Goal: Task Accomplishment & Management: Use online tool/utility

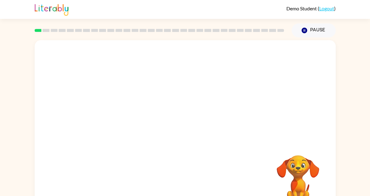
scroll to position [18, 0]
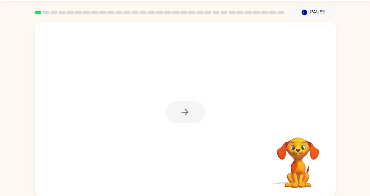
click at [190, 113] on div at bounding box center [185, 112] width 39 height 22
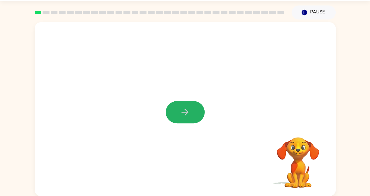
click at [185, 113] on icon "button" at bounding box center [185, 112] width 11 height 11
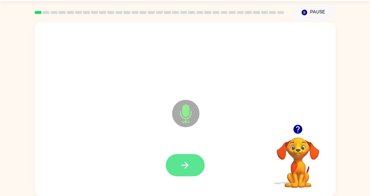
click at [188, 161] on icon "button" at bounding box center [185, 165] width 11 height 11
click at [186, 162] on icon "button" at bounding box center [185, 165] width 11 height 11
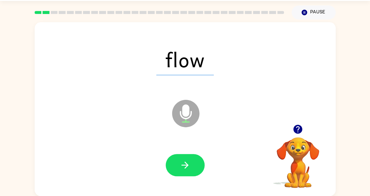
drag, startPoint x: 182, startPoint y: 166, endPoint x: 175, endPoint y: 162, distance: 8.3
click at [175, 162] on button "button" at bounding box center [185, 165] width 39 height 22
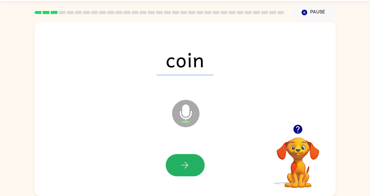
click at [184, 163] on icon "button" at bounding box center [185, 165] width 11 height 11
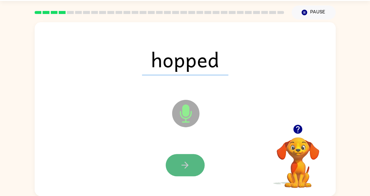
click at [185, 161] on icon "button" at bounding box center [185, 165] width 11 height 11
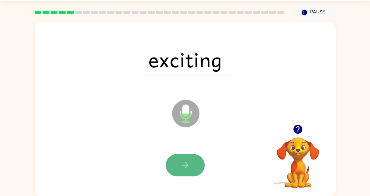
click at [185, 164] on icon "button" at bounding box center [185, 165] width 11 height 11
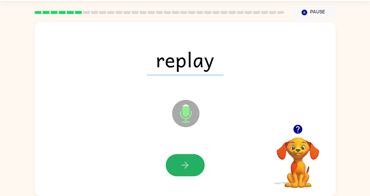
click at [185, 164] on icon "button" at bounding box center [185, 165] width 11 height 11
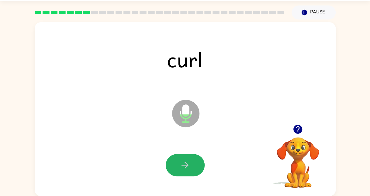
click at [185, 164] on icon "button" at bounding box center [185, 165] width 11 height 11
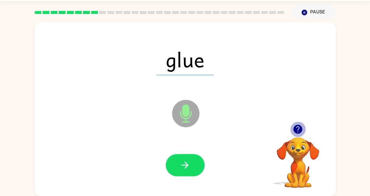
click at [299, 129] on icon "button" at bounding box center [298, 129] width 11 height 11
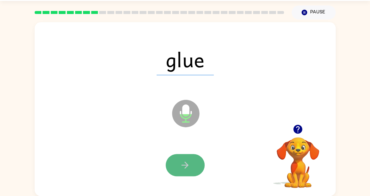
click at [185, 167] on icon "button" at bounding box center [185, 164] width 7 height 7
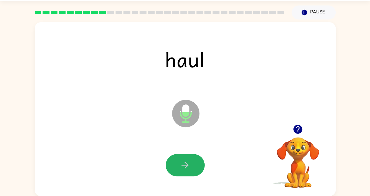
click at [184, 166] on icon "button" at bounding box center [185, 165] width 11 height 11
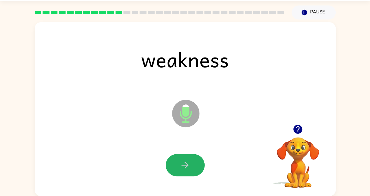
click at [184, 166] on icon "button" at bounding box center [185, 165] width 11 height 11
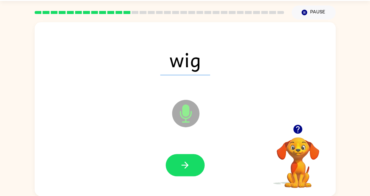
click at [184, 166] on icon "button" at bounding box center [185, 165] width 11 height 11
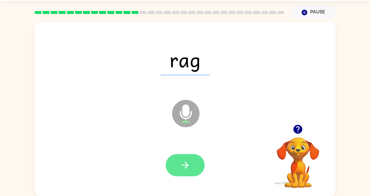
click at [179, 157] on button "button" at bounding box center [185, 165] width 39 height 22
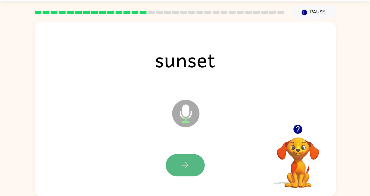
click at [179, 170] on button "button" at bounding box center [185, 165] width 39 height 22
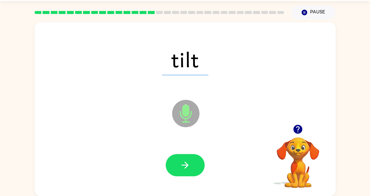
click at [184, 165] on icon "button" at bounding box center [185, 165] width 11 height 11
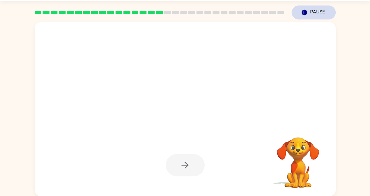
click at [311, 10] on button "Pause Pause" at bounding box center [314, 12] width 44 height 14
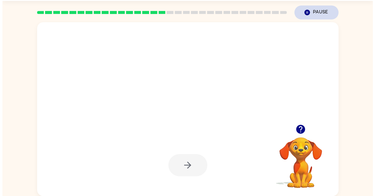
scroll to position [0, 0]
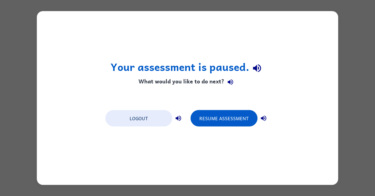
click at [364, 79] on div "Your assessment is paused. What would you like to do next? Logout Resume Assess…" at bounding box center [187, 98] width 375 height 196
click at [127, 112] on button "Logout" at bounding box center [138, 118] width 67 height 16
